Goal: Task Accomplishment & Management: Manage account settings

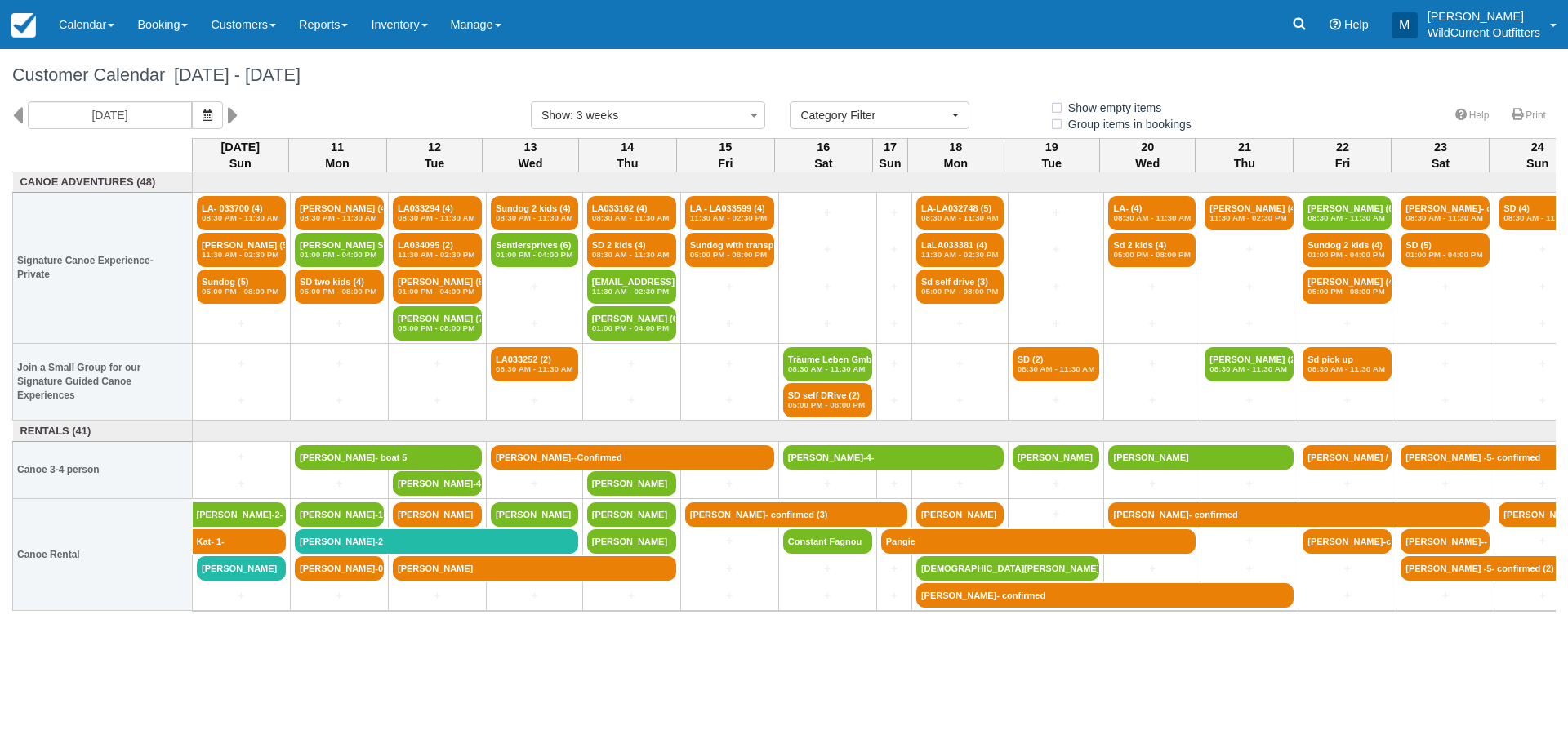
select select
click at [370, 518] on link "Ethan Sterenfeld-1" at bounding box center [339, 514] width 89 height 25
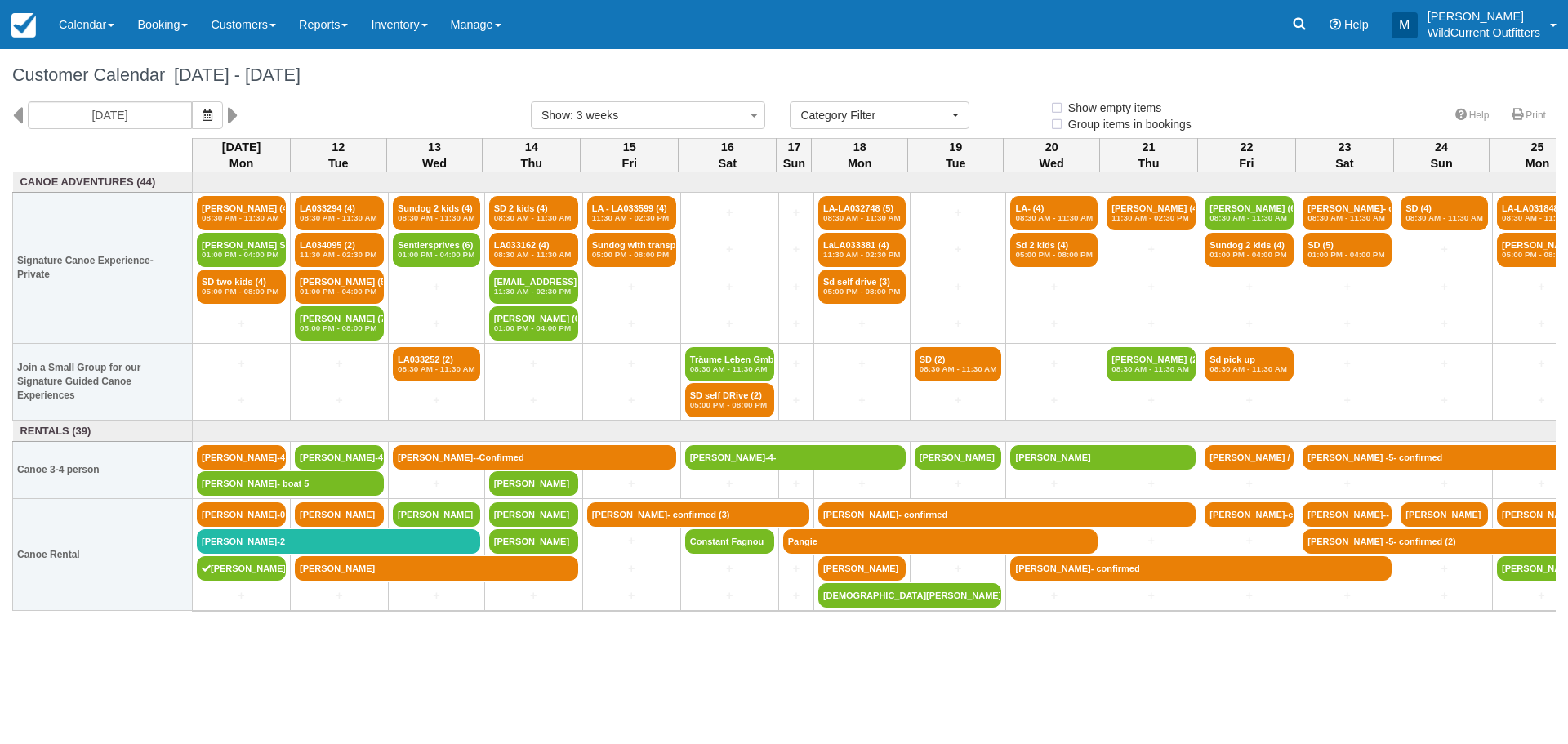
select select
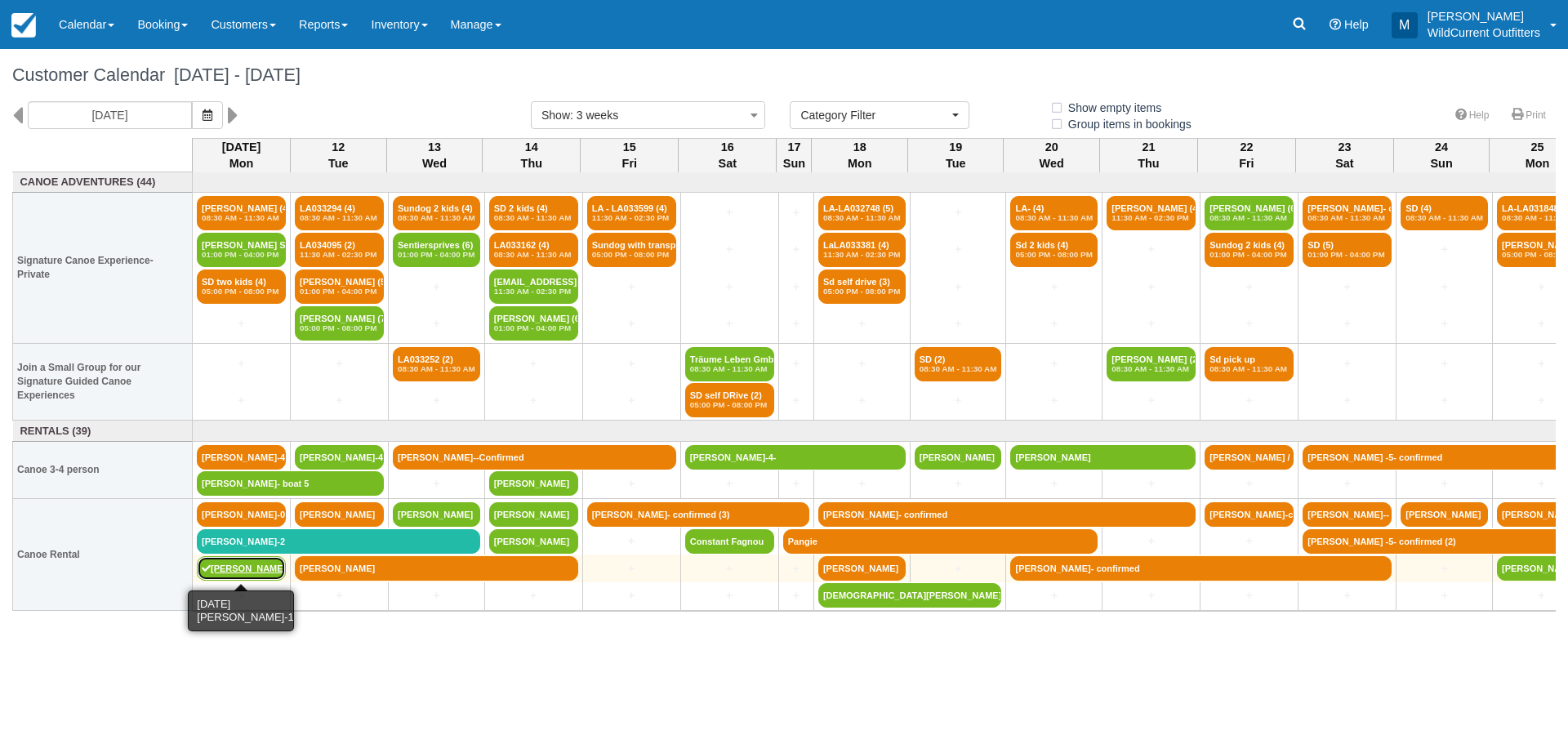
click at [273, 574] on link "[PERSON_NAME]-1" at bounding box center [242, 568] width 89 height 25
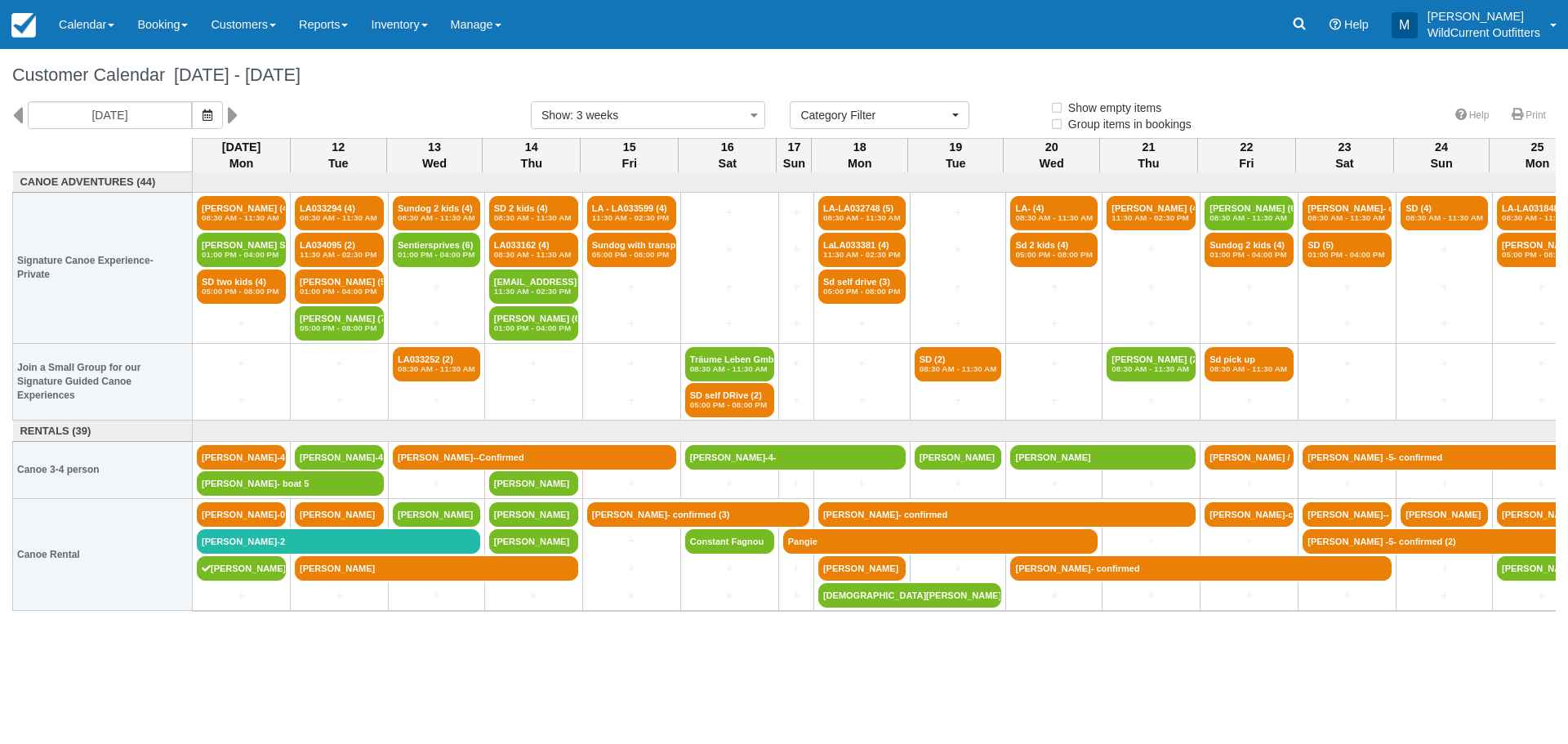
select select
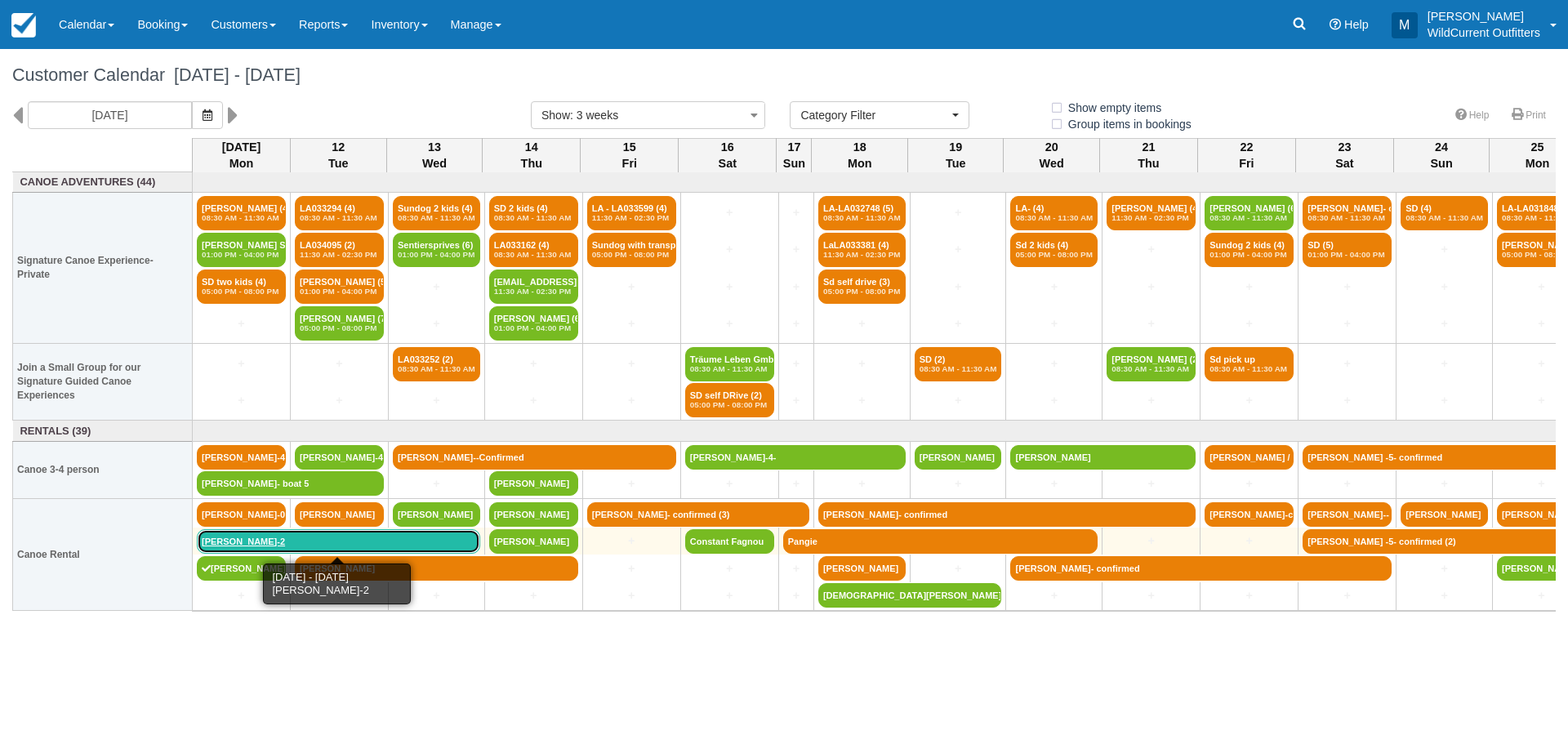
click at [329, 529] on link "[PERSON_NAME]-2" at bounding box center [338, 542] width 283 height 25
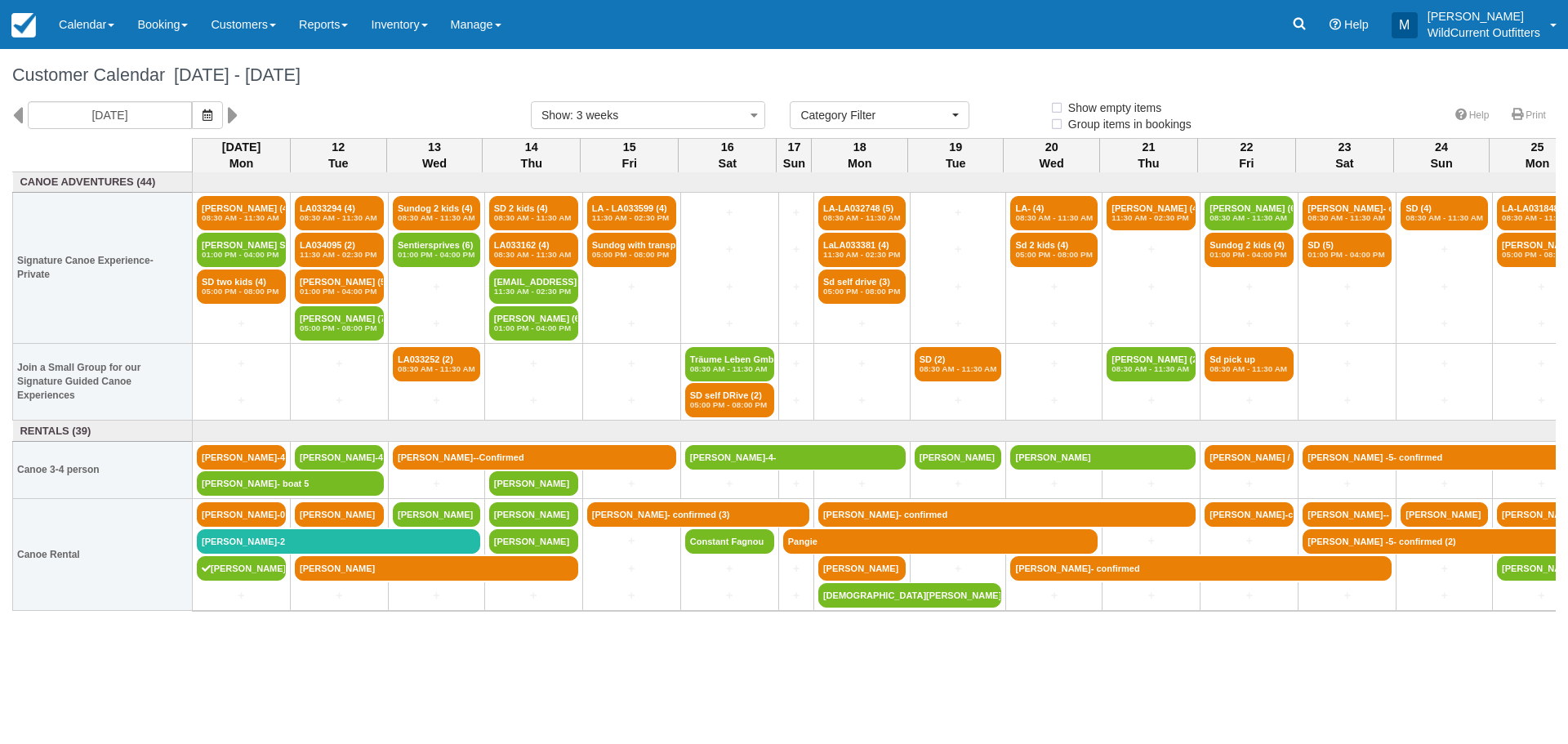
select select
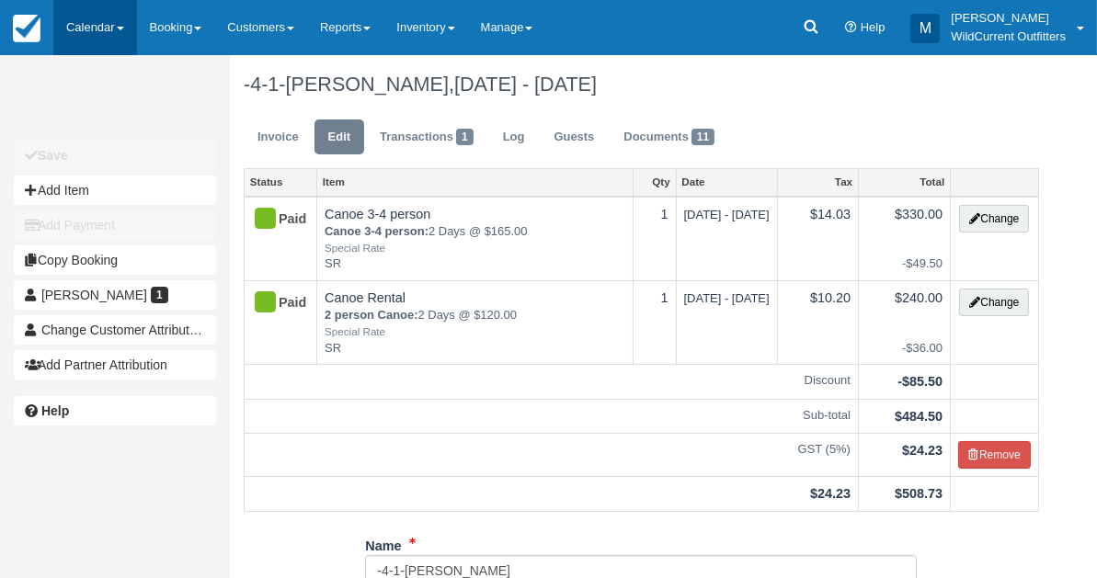
click at [78, 15] on link "Calendar" at bounding box center [95, 27] width 84 height 55
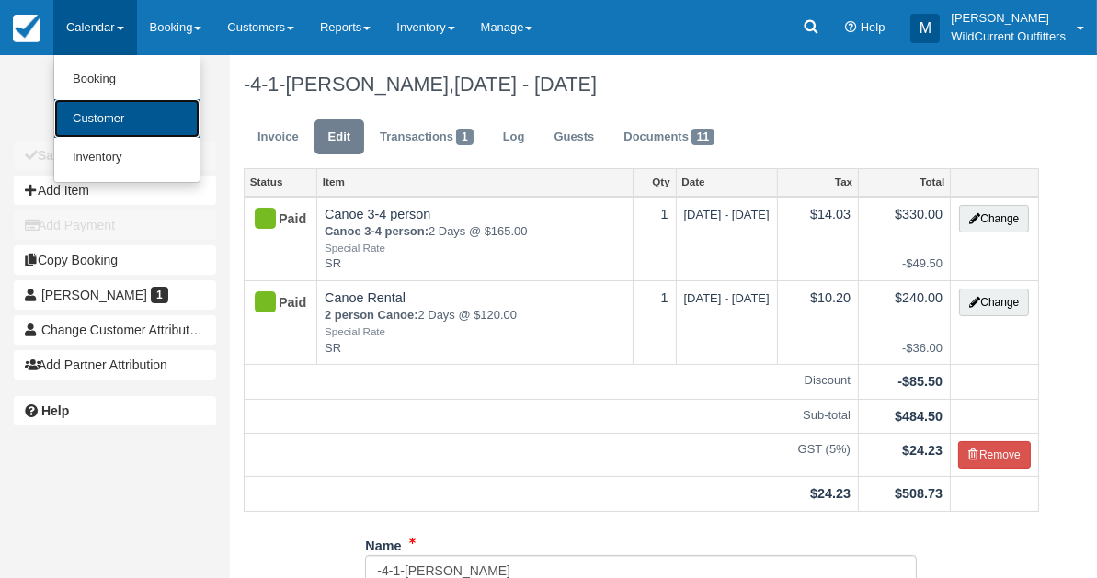
click at [91, 110] on link "Customer" at bounding box center [126, 119] width 145 height 40
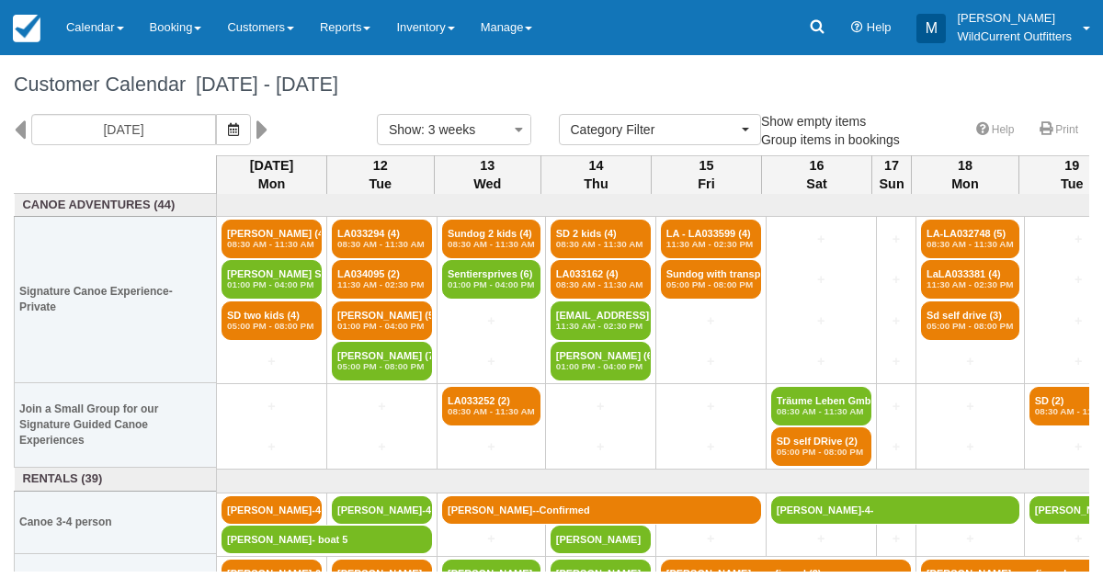
select select
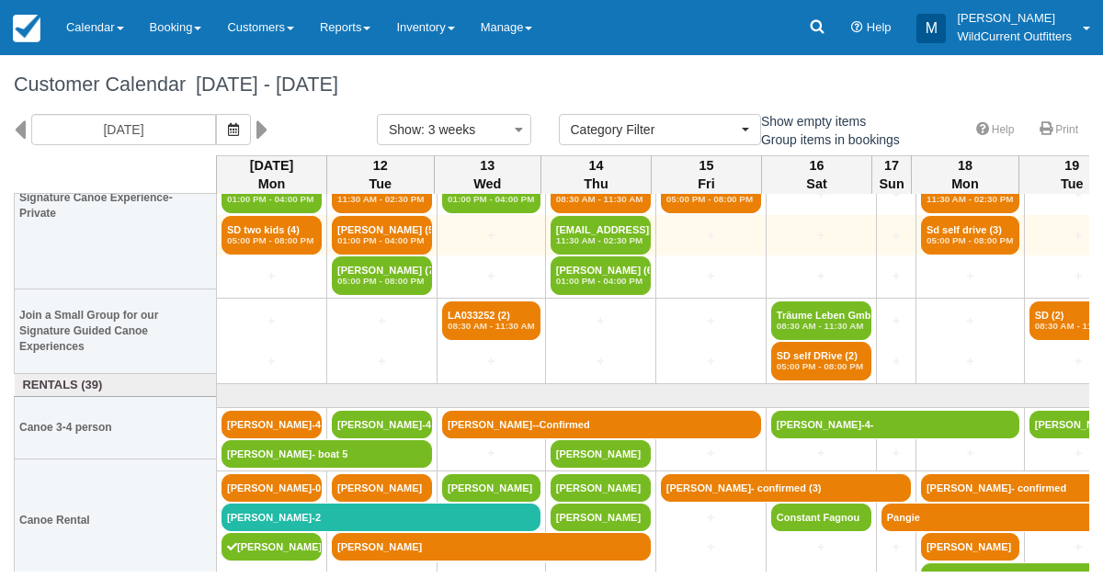
scroll to position [104, 0]
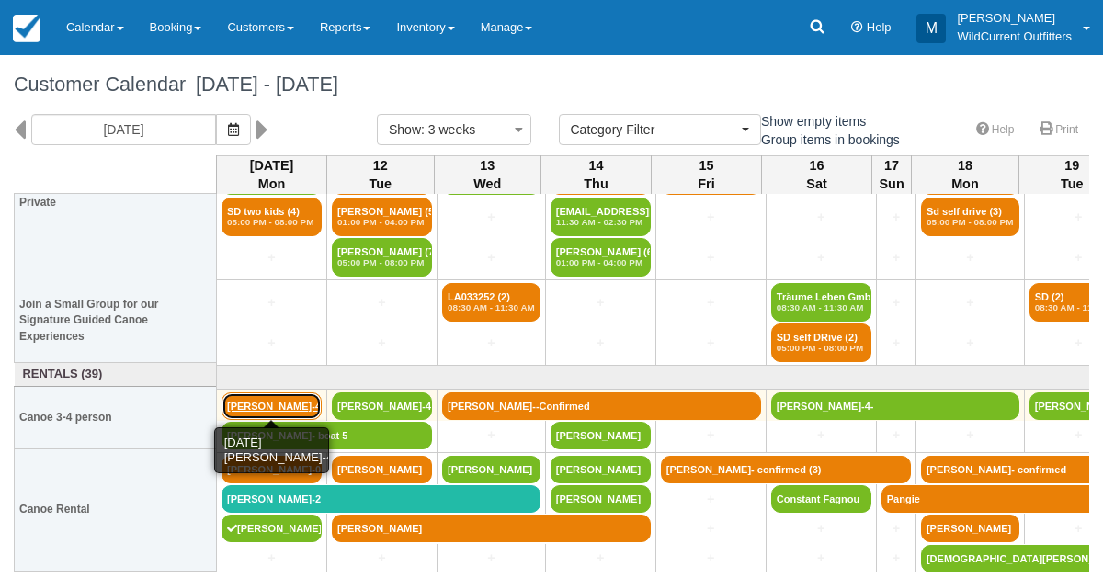
click at [291, 393] on link "[PERSON_NAME]-4-" at bounding box center [272, 407] width 100 height 28
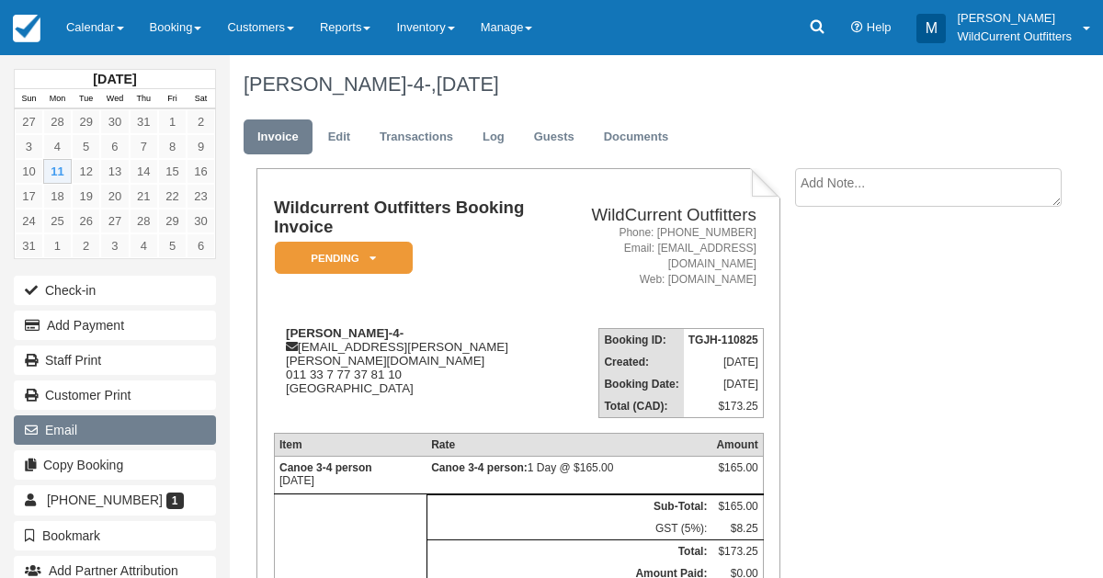
click at [119, 416] on button "Email" at bounding box center [115, 430] width 202 height 29
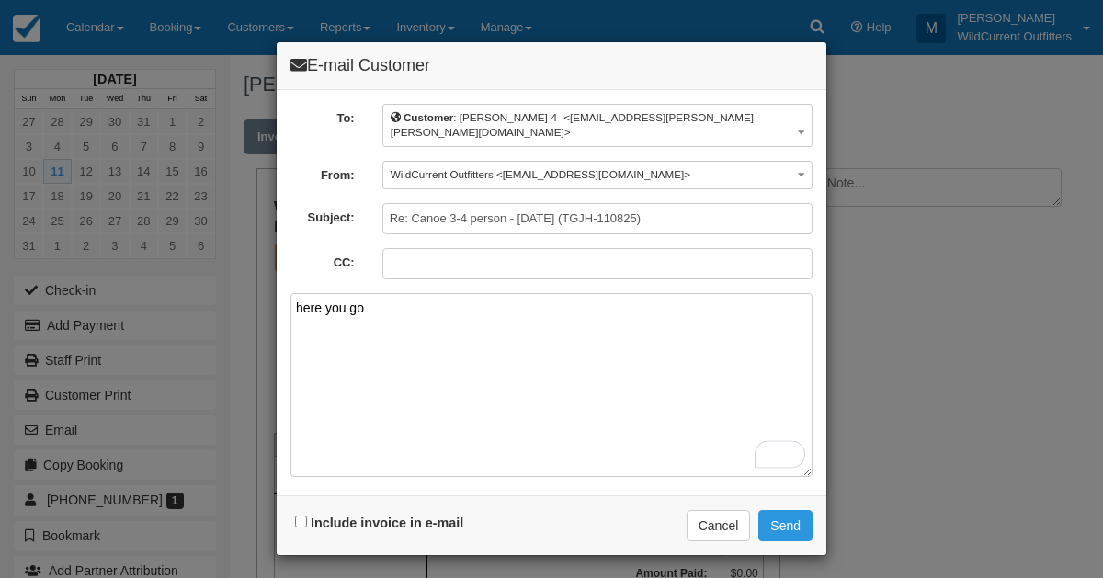
type textarea "here you go"
click at [301, 516] on input "Include invoice in e-mail" at bounding box center [301, 522] width 12 height 12
checkbox input "true"
click at [779, 510] on button "Send" at bounding box center [785, 525] width 54 height 31
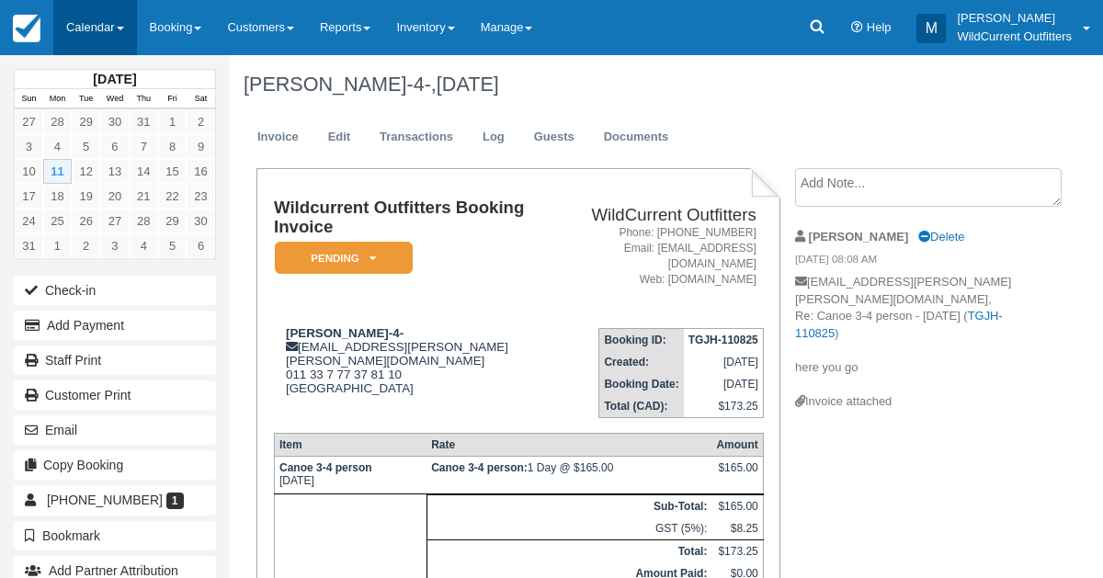
click at [97, 26] on link "Calendar" at bounding box center [95, 27] width 84 height 55
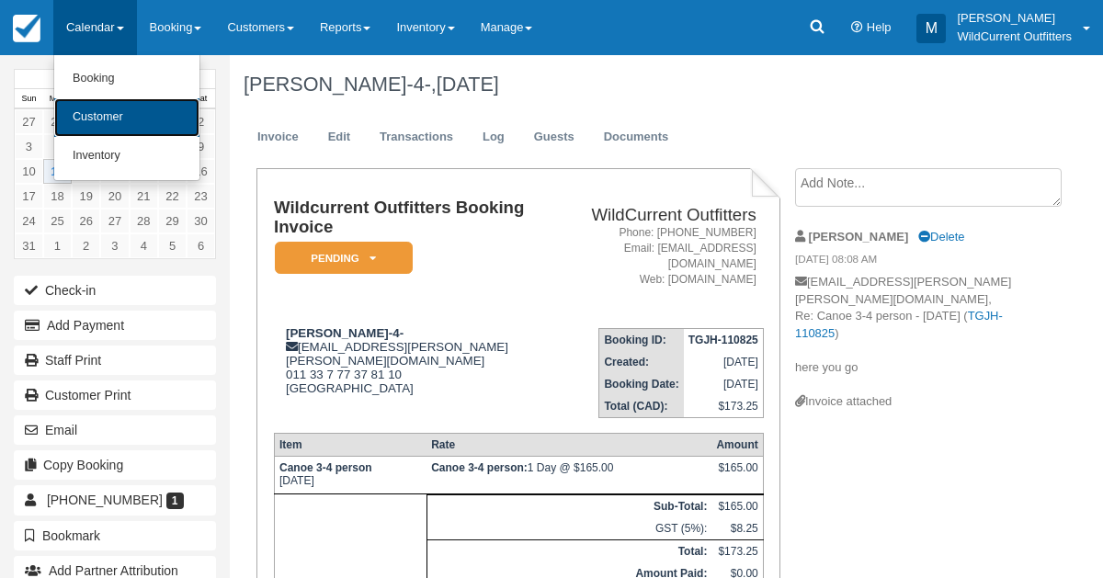
click at [101, 103] on link "Customer" at bounding box center [126, 117] width 145 height 39
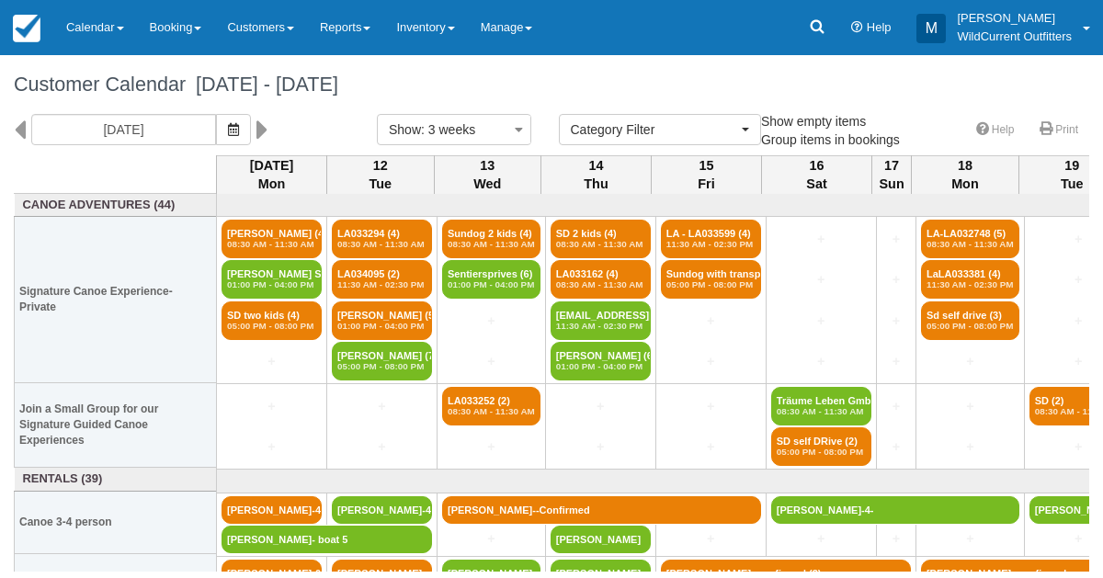
select select
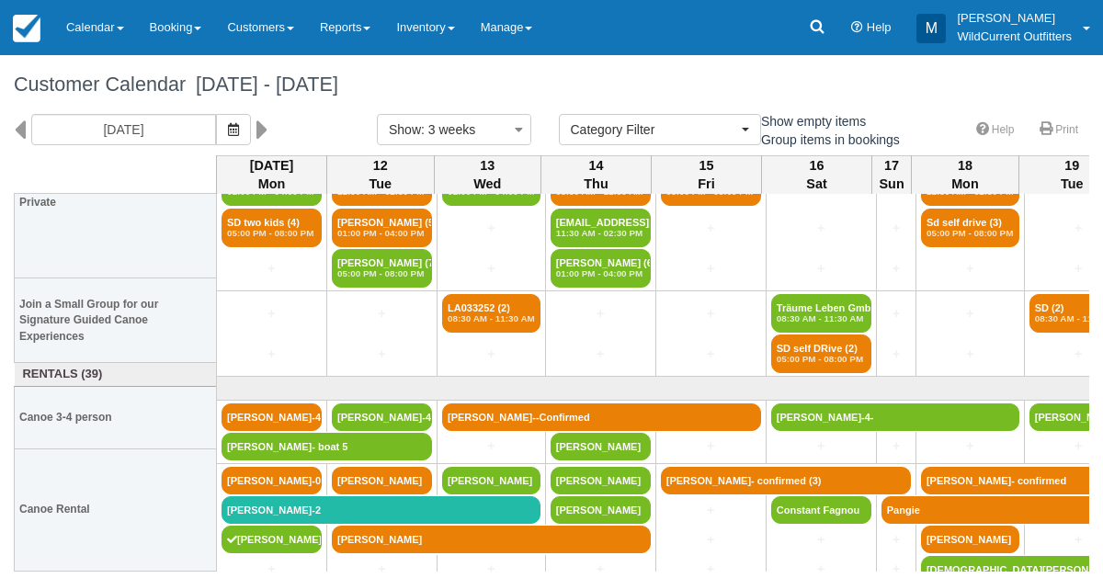
scroll to position [104, 0]
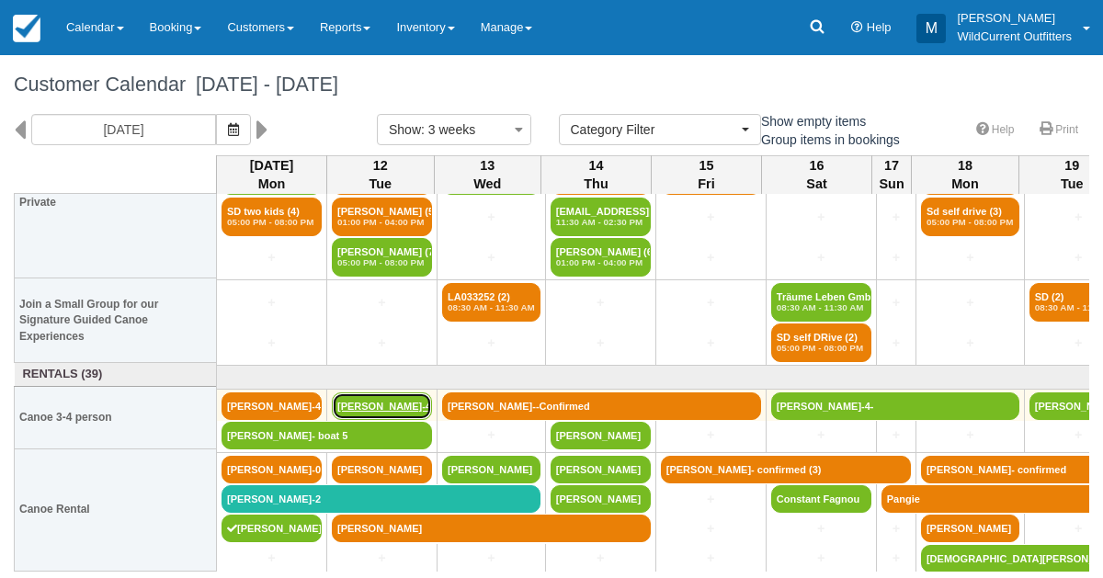
click at [372, 394] on link "Jeremy Tribe-4" at bounding box center [382, 407] width 100 height 28
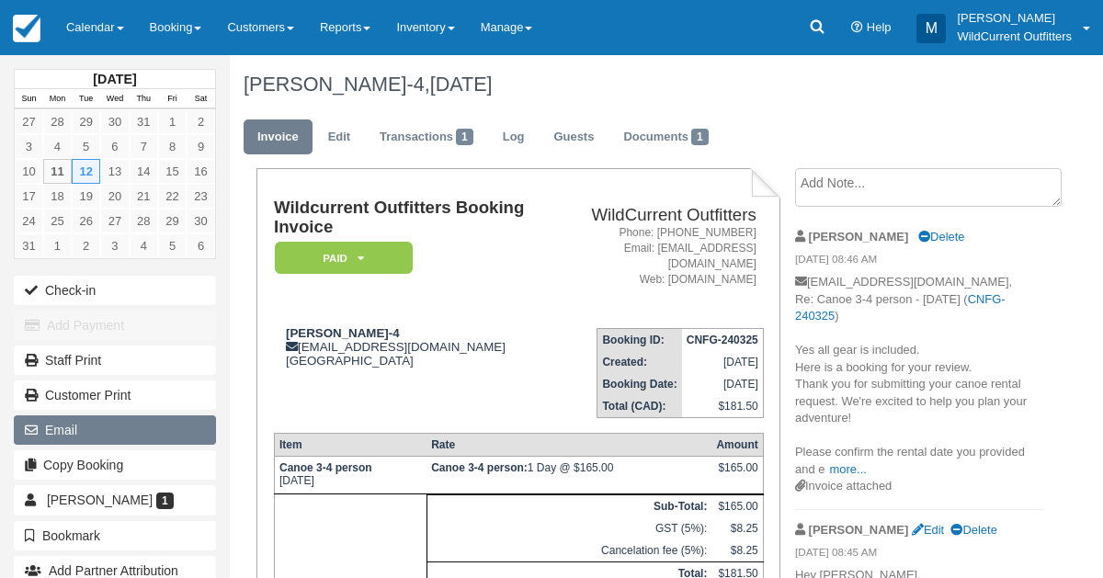
click at [135, 425] on button "Email" at bounding box center [115, 430] width 202 height 29
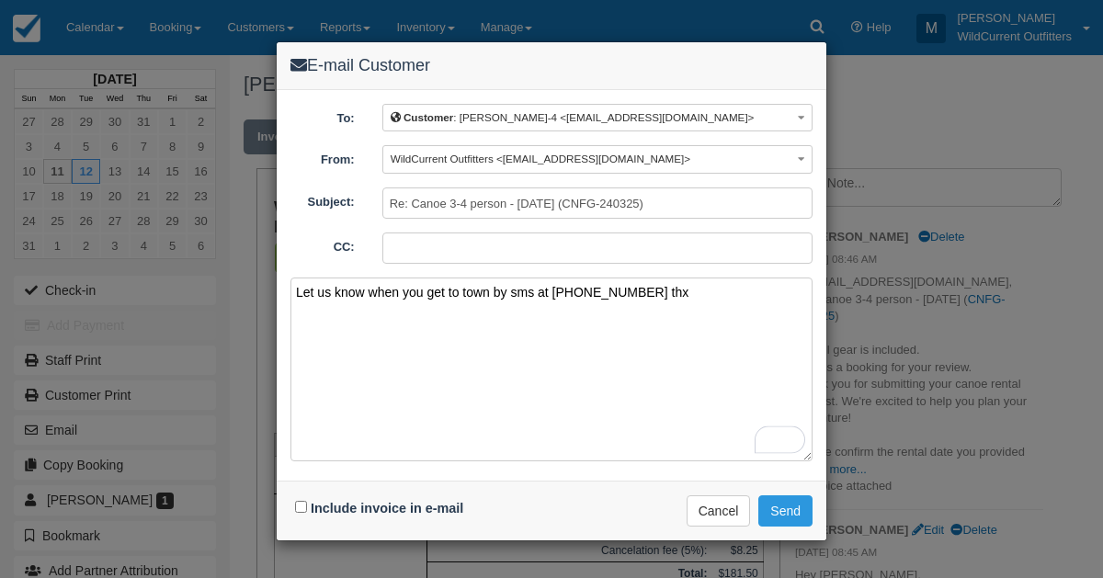
type textarea "Let us know when you get to town by sms at 17809313662 thx"
click at [302, 505] on input "Include invoice in e-mail" at bounding box center [301, 507] width 12 height 12
checkbox input "true"
click at [779, 511] on button "Send" at bounding box center [785, 511] width 54 height 31
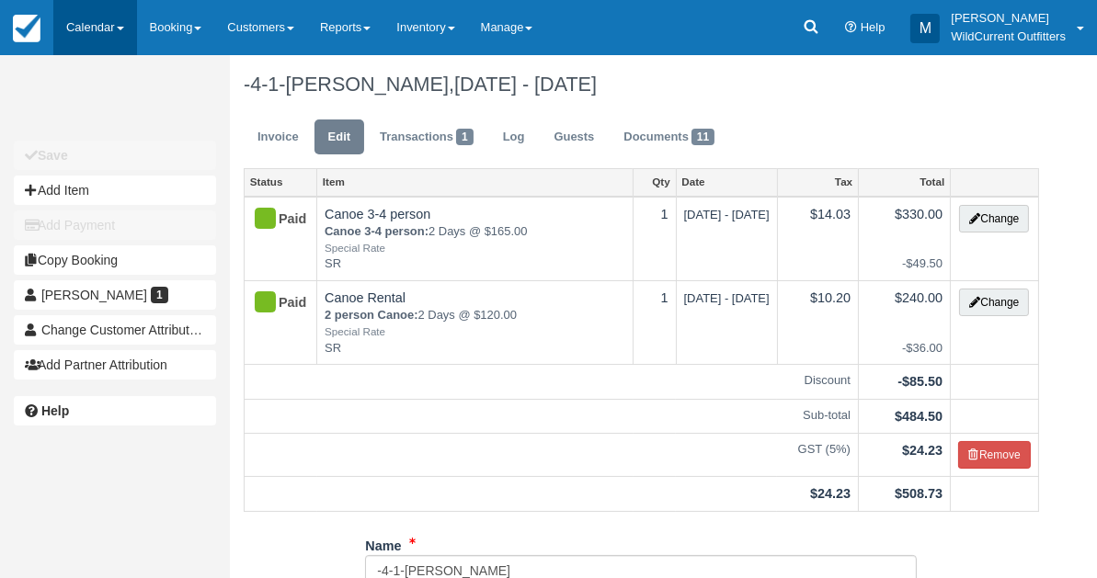
click at [86, 28] on link "Calendar" at bounding box center [95, 27] width 84 height 55
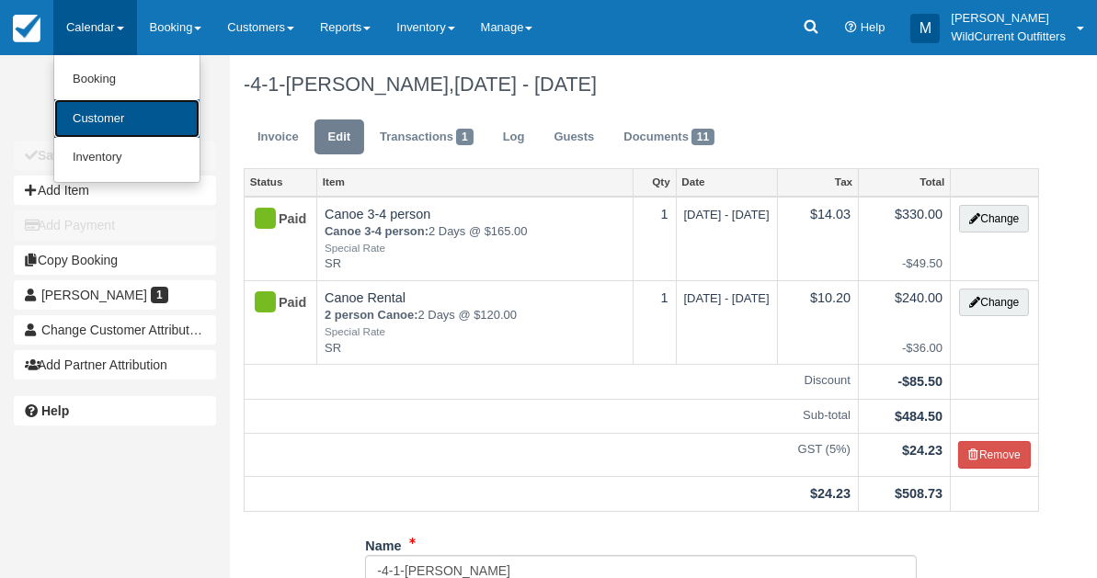
click at [101, 113] on link "Customer" at bounding box center [126, 119] width 145 height 40
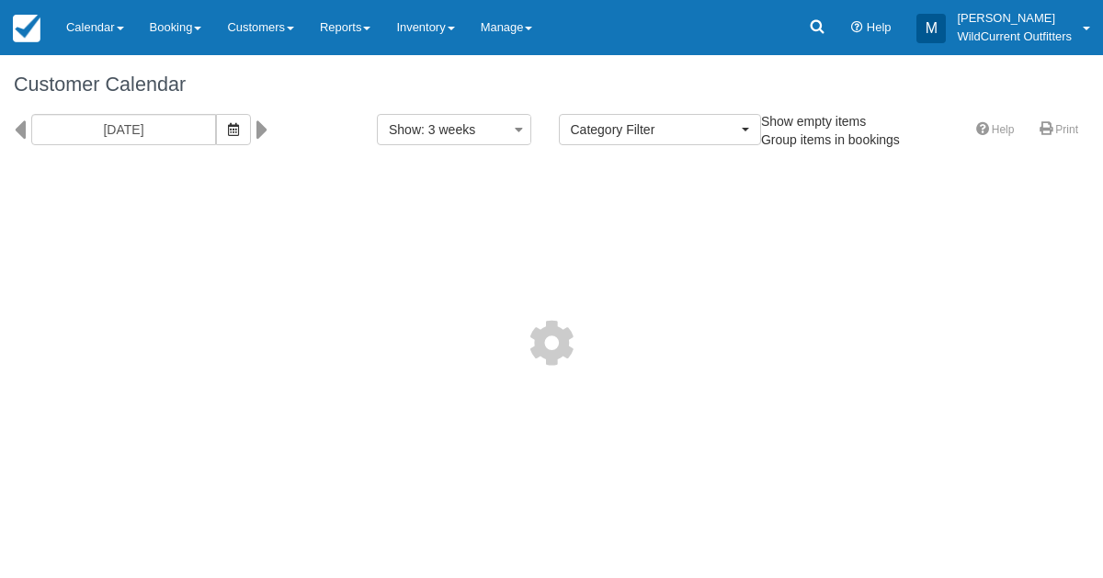
select select
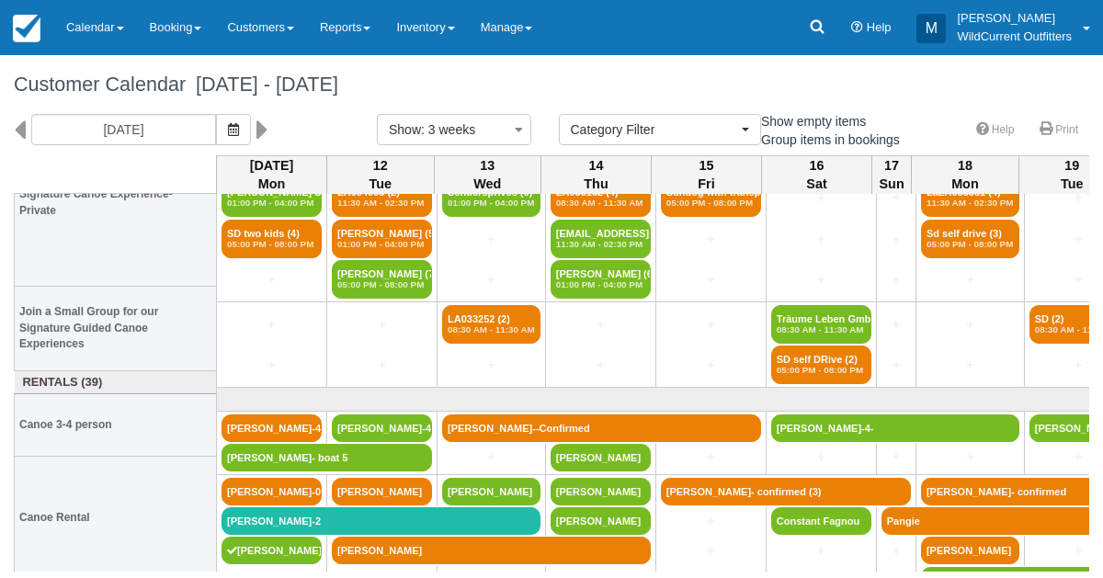
scroll to position [104, 0]
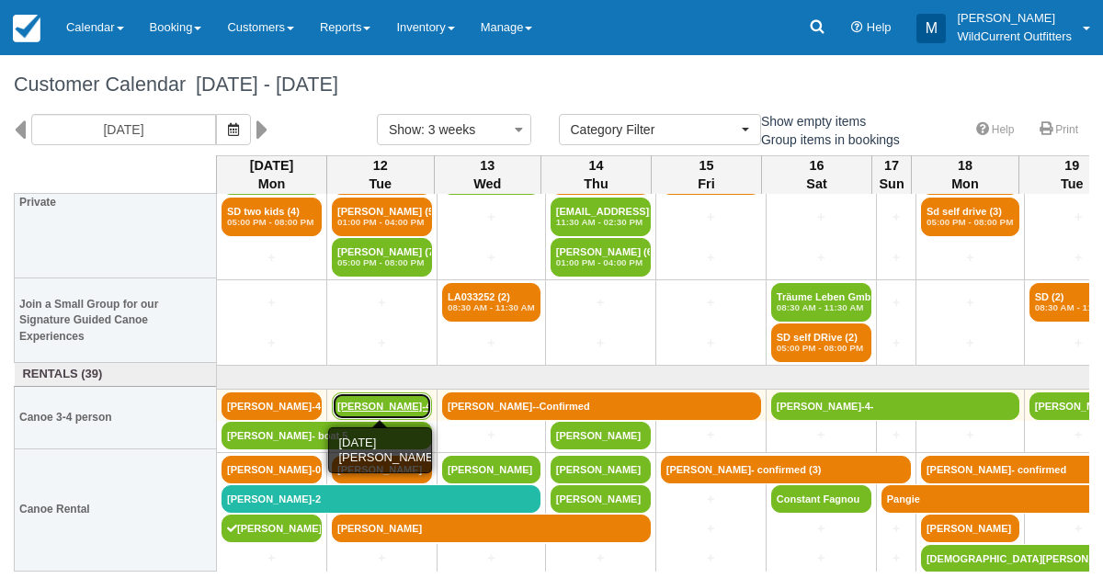
click at [367, 399] on link "[PERSON_NAME]-4" at bounding box center [382, 407] width 100 height 28
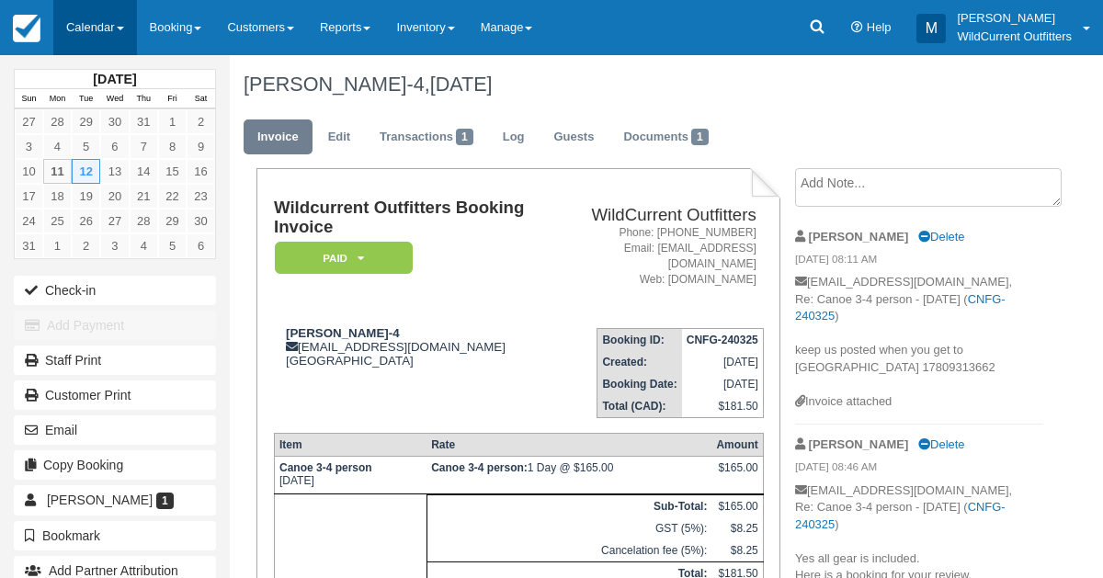
click at [91, 17] on link "Calendar" at bounding box center [95, 27] width 84 height 55
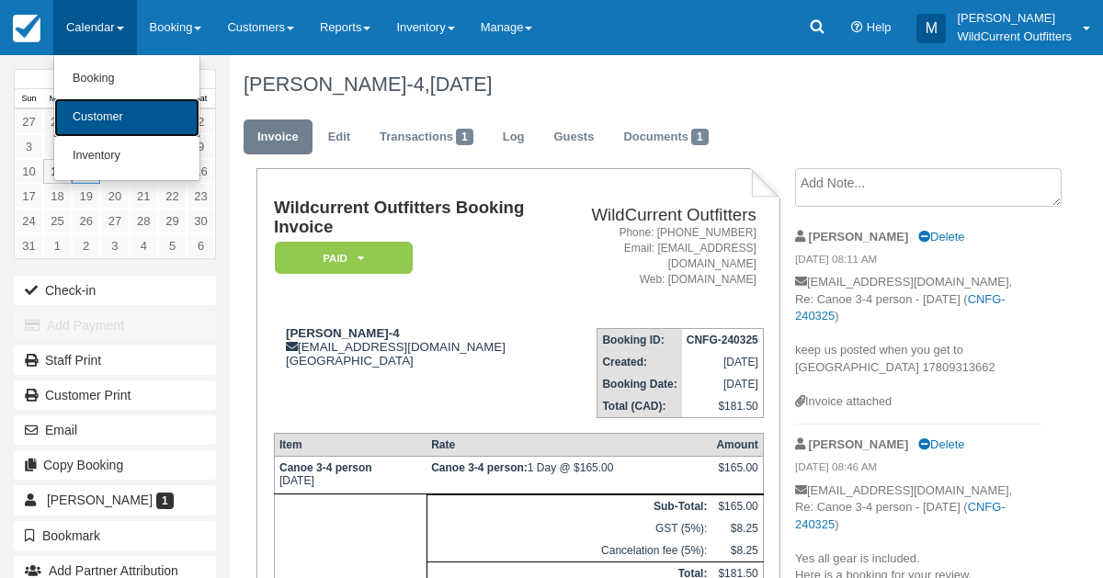
click at [92, 110] on link "Customer" at bounding box center [126, 117] width 145 height 39
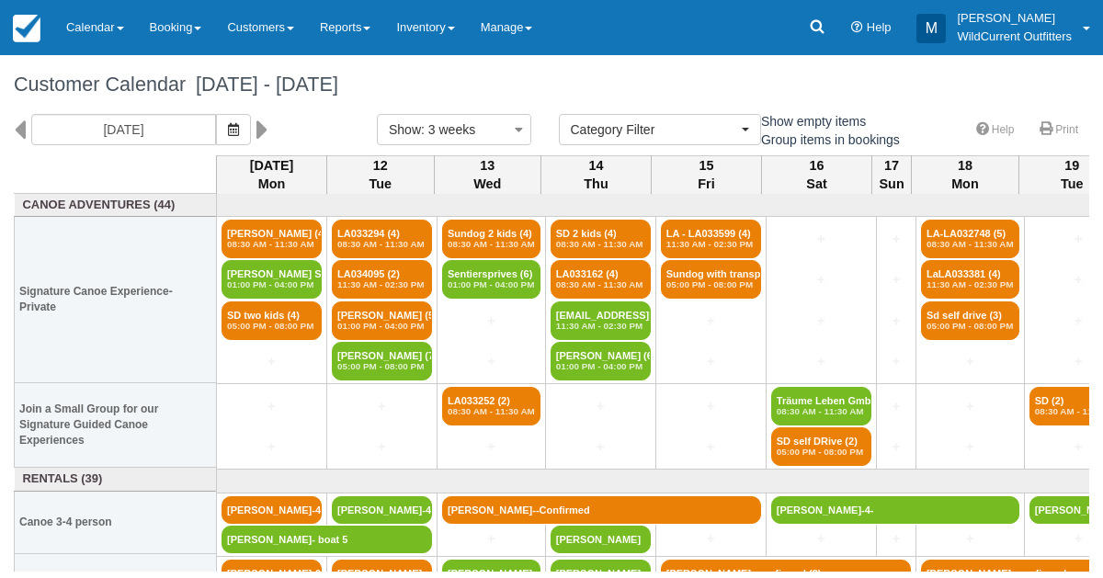
select select
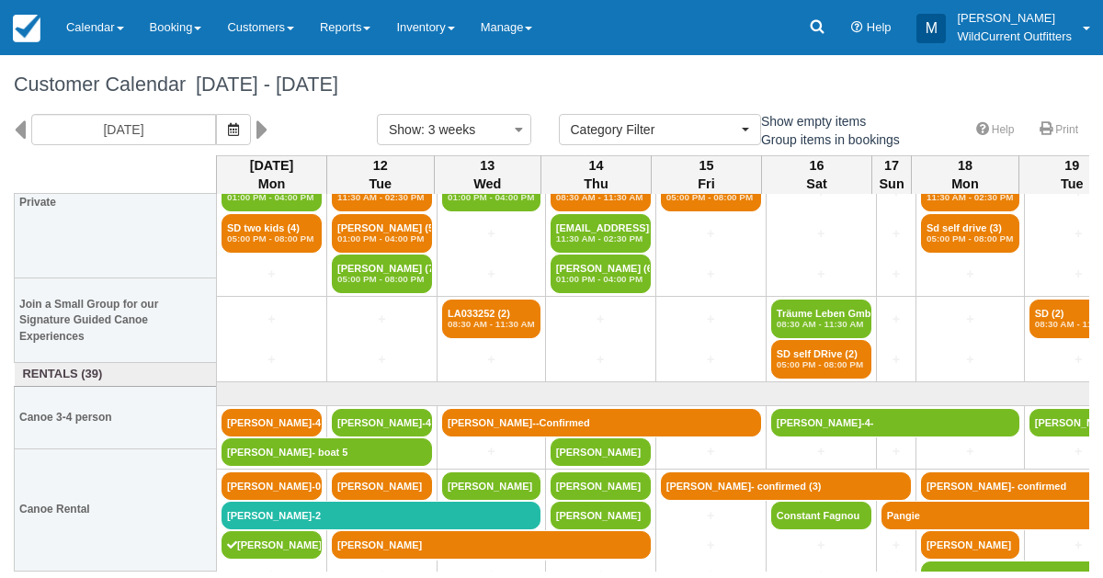
scroll to position [104, 0]
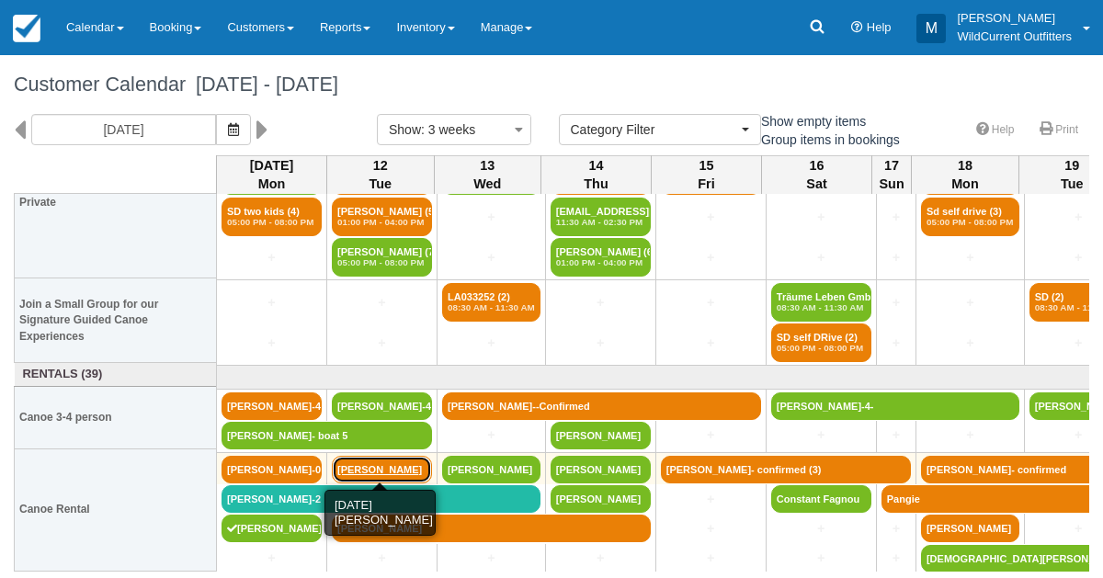
click at [356, 461] on link "Catherine Wojtan" at bounding box center [382, 470] width 100 height 28
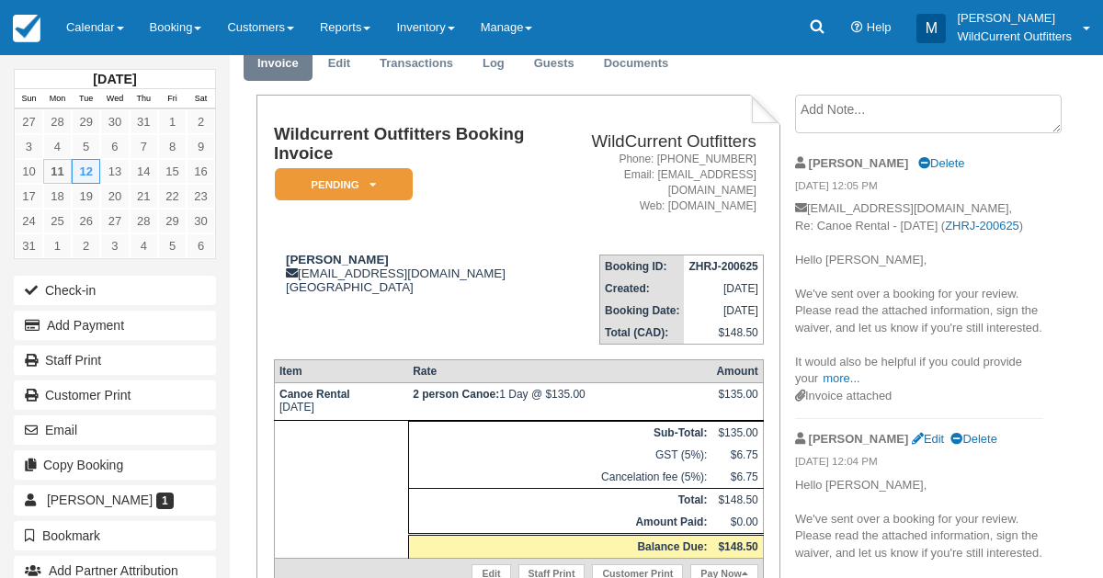
scroll to position [63, 0]
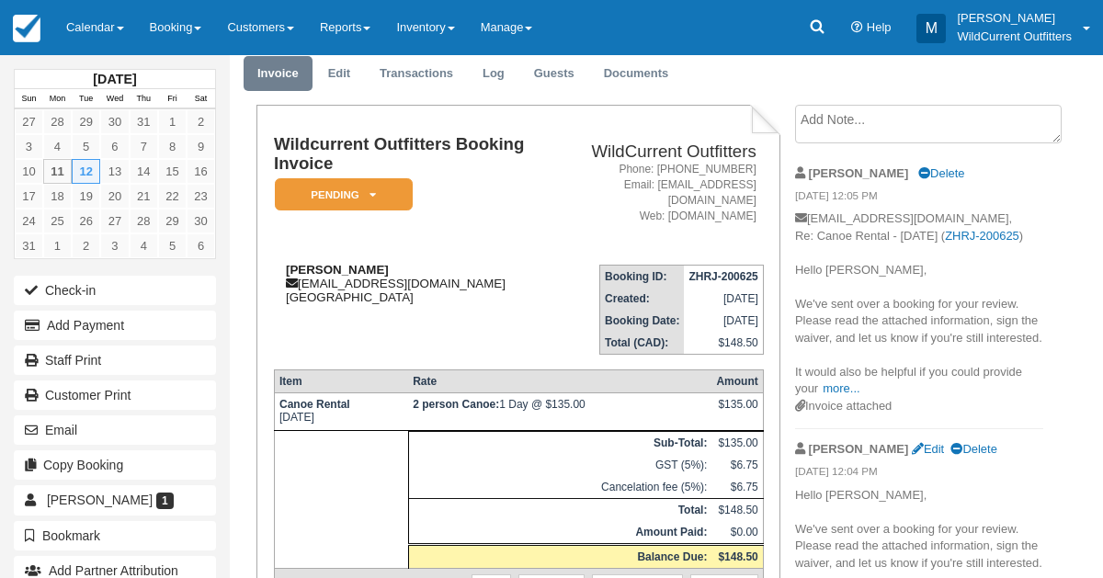
drag, startPoint x: 400, startPoint y: 252, endPoint x: 283, endPoint y: 266, distance: 117.6
click at [283, 266] on td "Catherine Wojtan catteawojtan@gmail.com Canada" at bounding box center [412, 302] width 277 height 105
copy strong "Catherine Wojtan"
click at [374, 191] on icon at bounding box center [373, 194] width 6 height 11
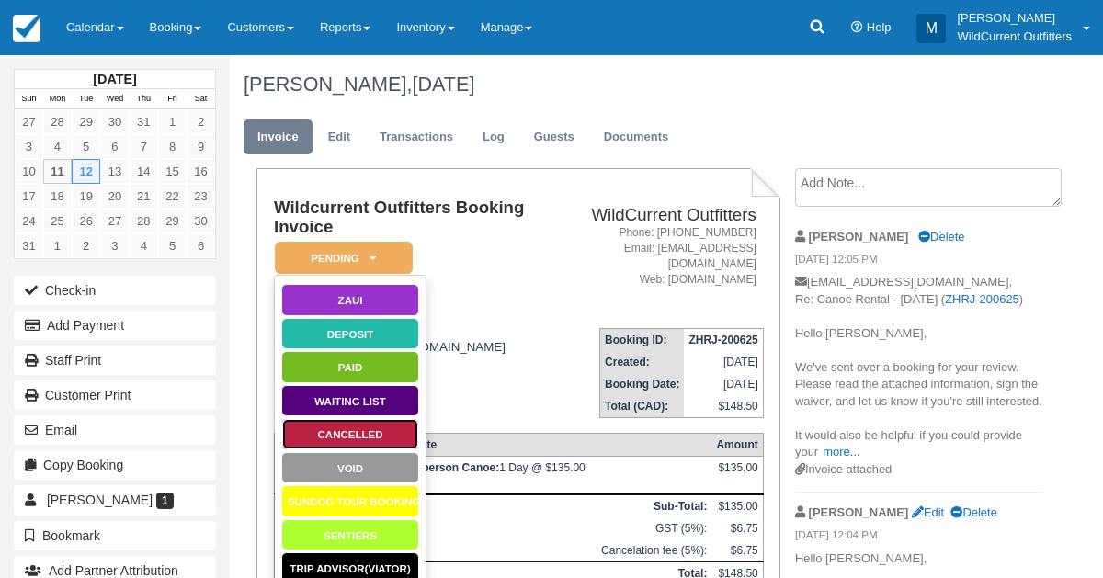
click at [344, 433] on link "Cancelled" at bounding box center [350, 434] width 138 height 32
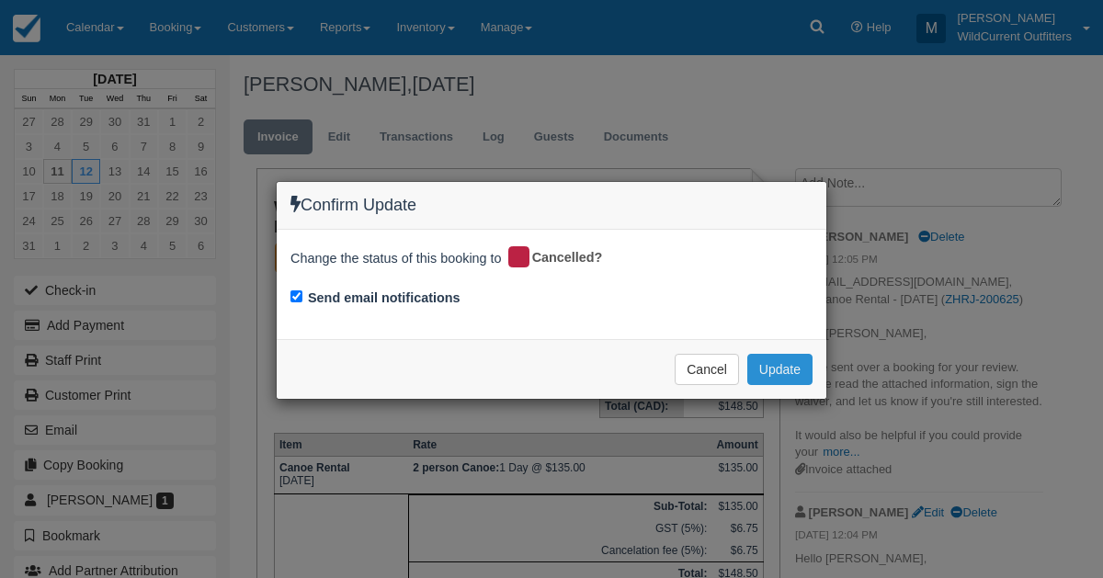
click at [758, 368] on button "Update" at bounding box center [779, 369] width 65 height 31
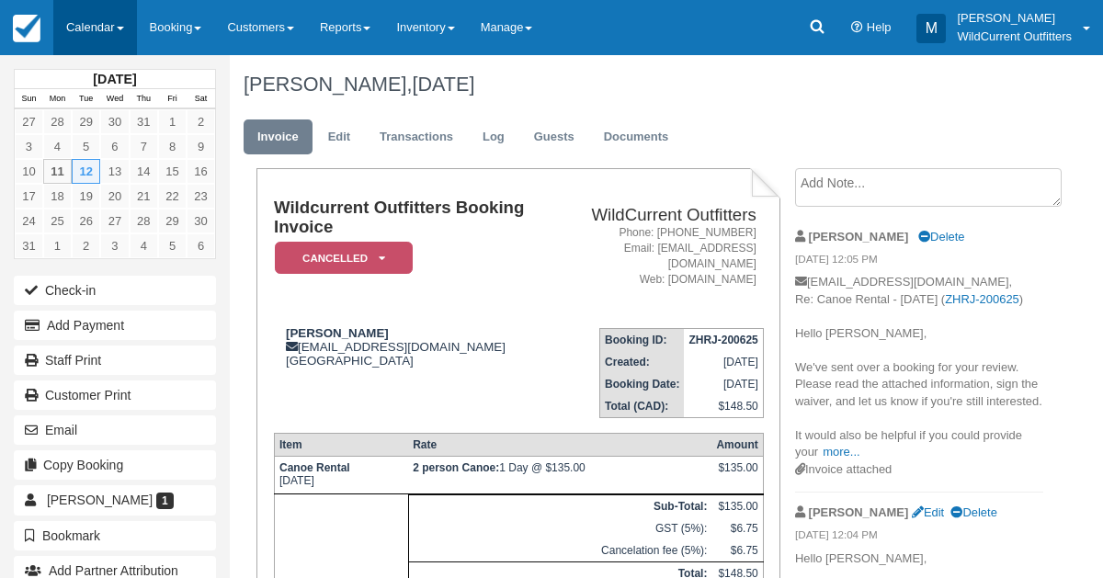
click at [80, 12] on link "Calendar" at bounding box center [95, 27] width 84 height 55
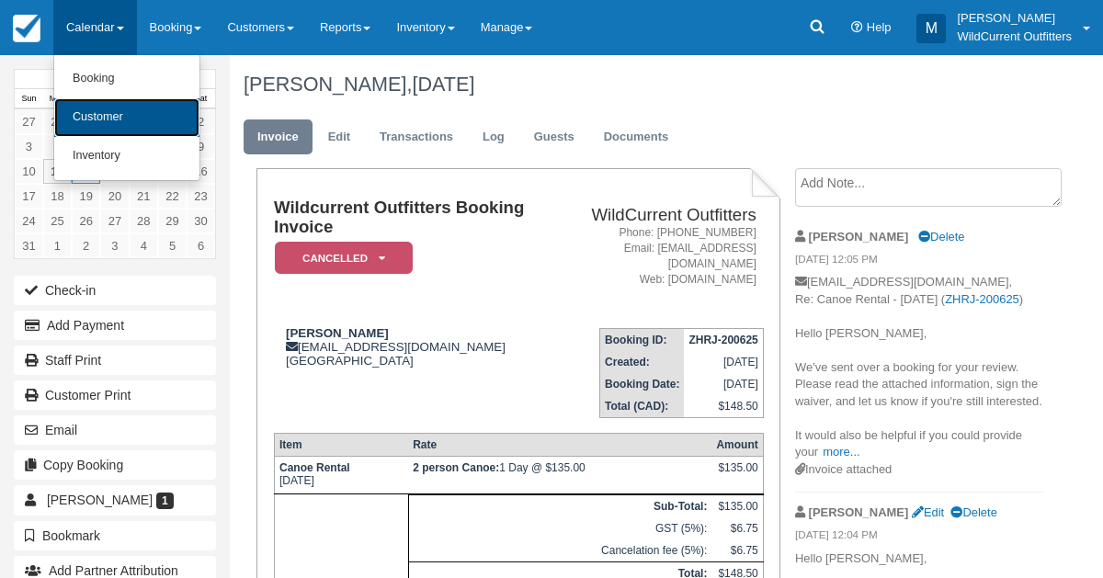
click at [93, 114] on link "Customer" at bounding box center [126, 117] width 145 height 39
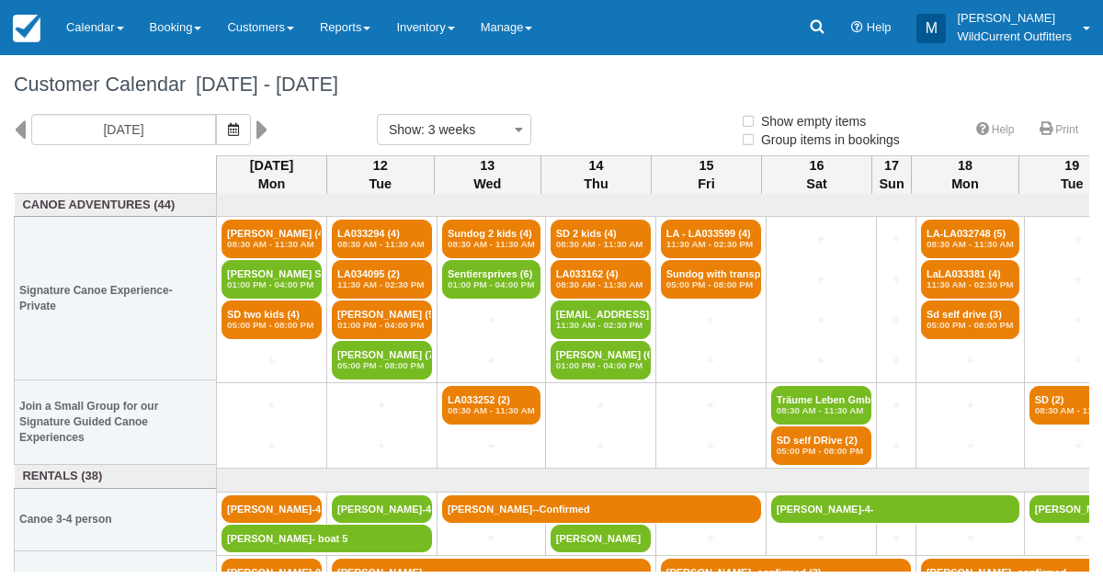
select select
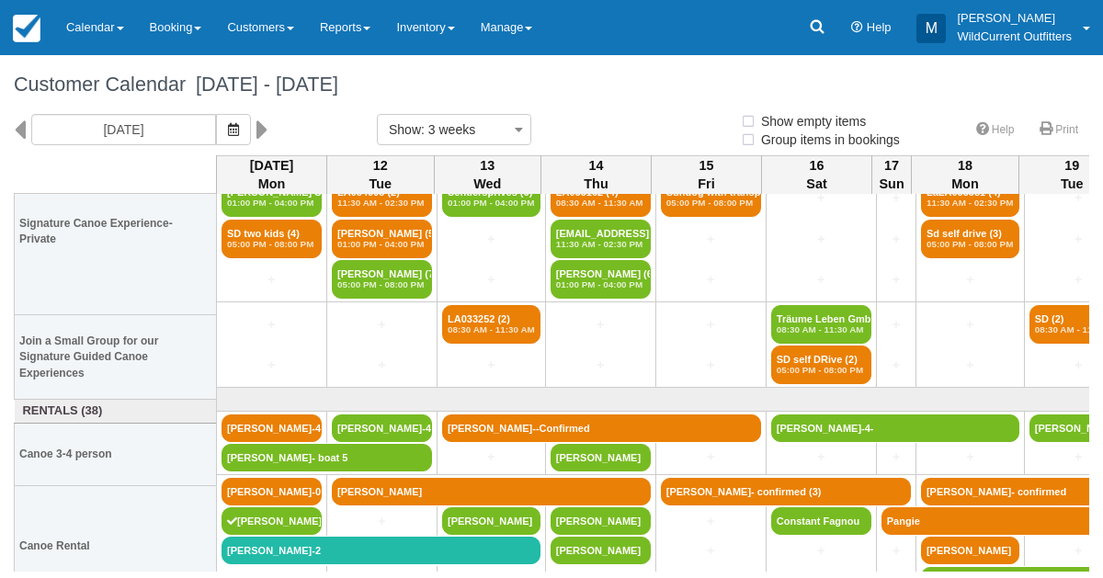
select select
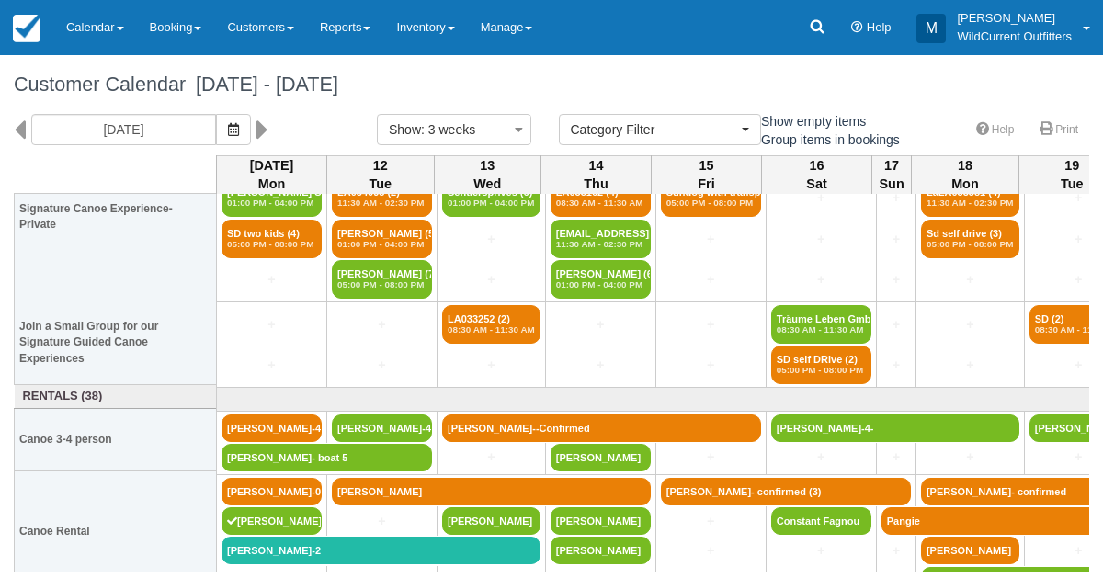
scroll to position [104, 0]
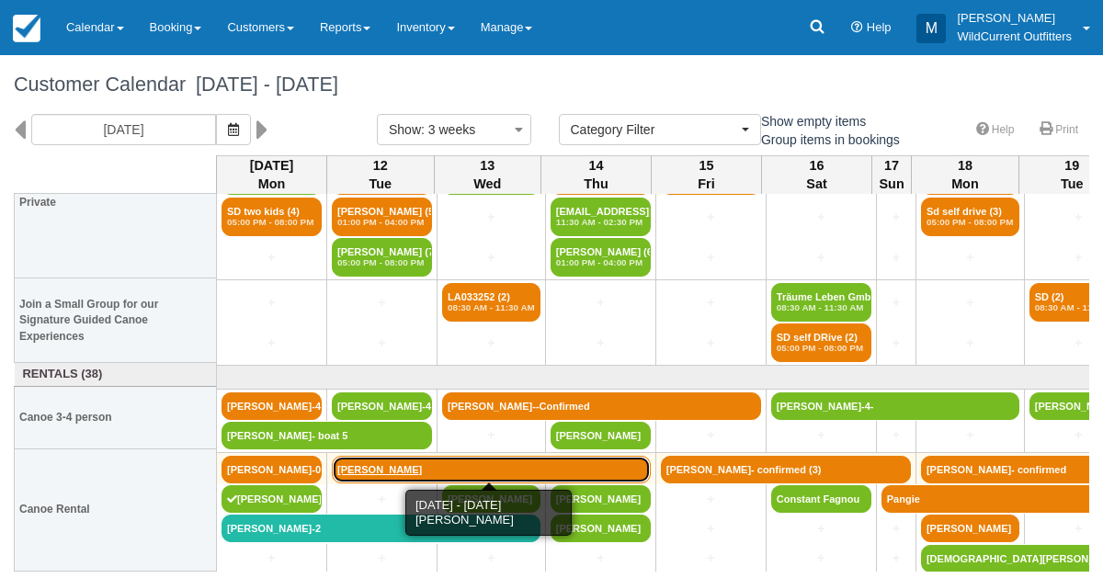
click at [348, 467] on link "[PERSON_NAME]" at bounding box center [491, 470] width 319 height 28
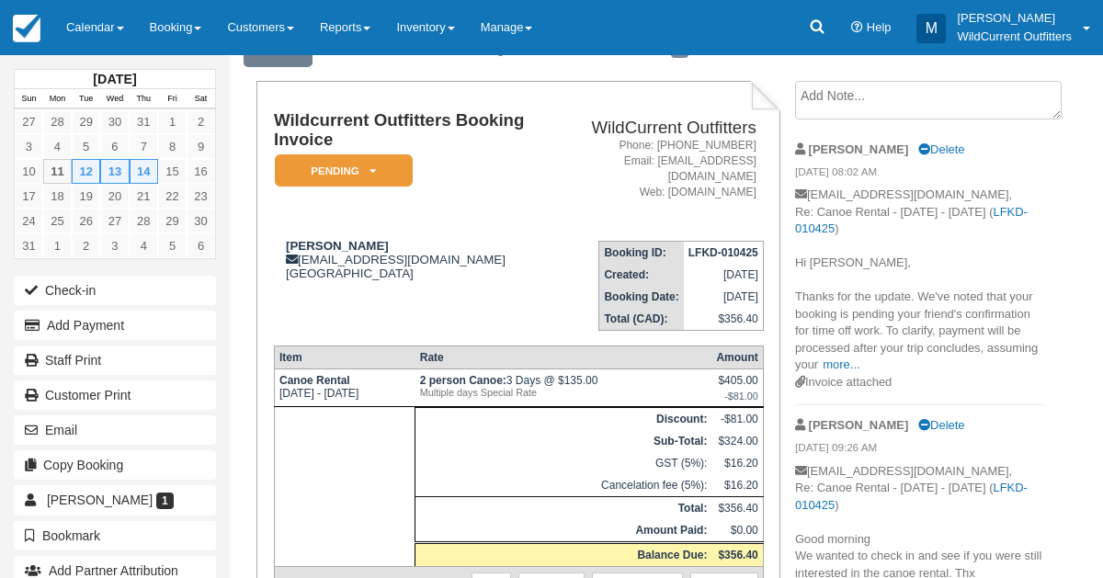
scroll to position [86, 0]
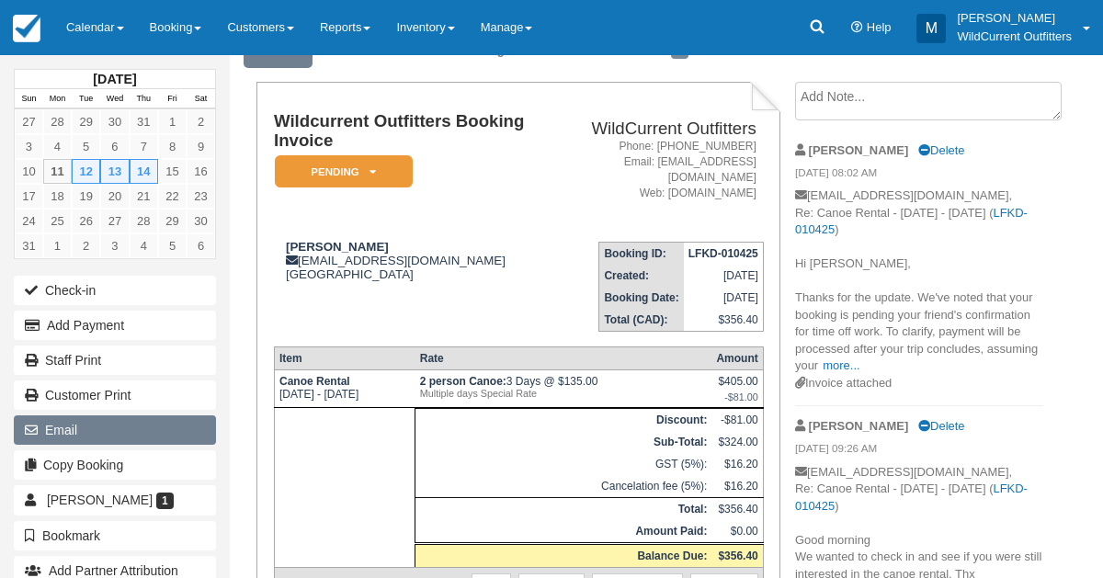
click at [116, 419] on button "Email" at bounding box center [115, 430] width 202 height 29
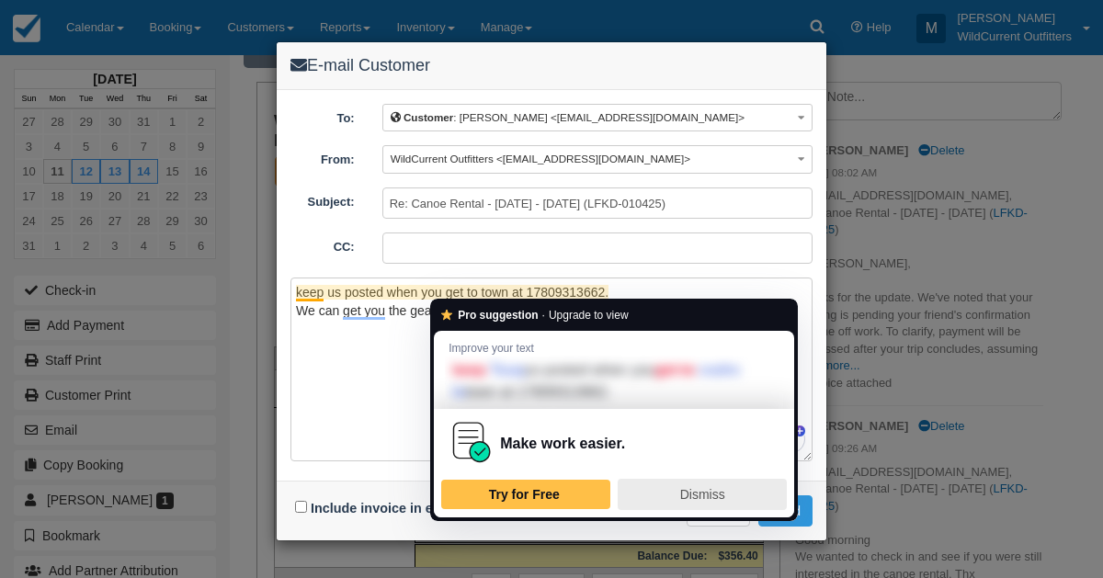
click at [722, 496] on span "Dismiss" at bounding box center [702, 494] width 45 height 15
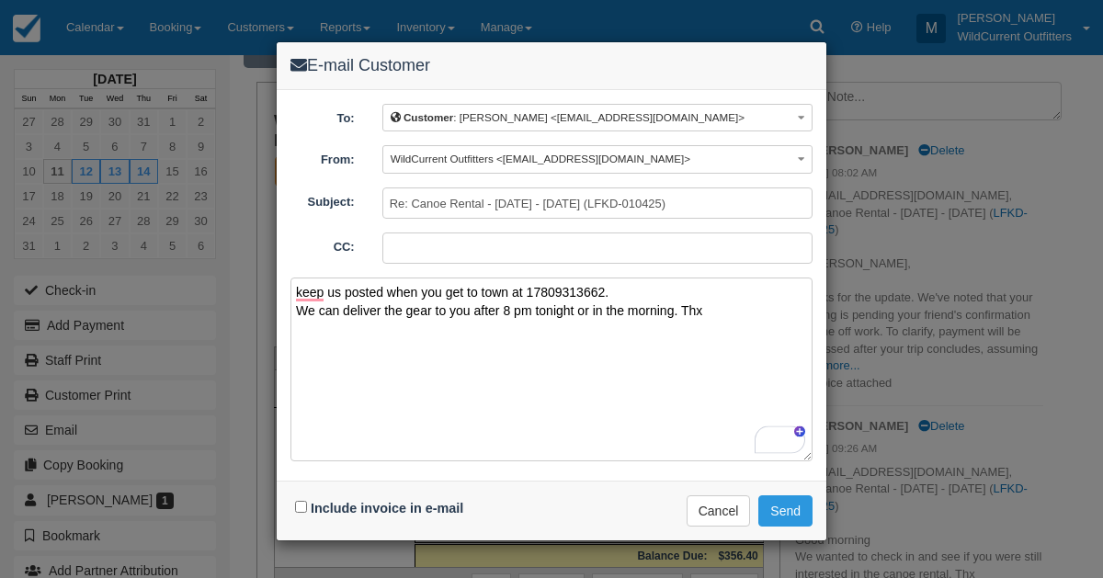
type textarea "keep us posted when you get to town at 17809313662. We can deliver the gear to …"
click at [297, 505] on input "Include invoice in e-mail" at bounding box center [301, 507] width 12 height 12
checkbox input "true"
click at [800, 510] on button "Send" at bounding box center [785, 511] width 54 height 31
